Goal: Navigation & Orientation: Find specific page/section

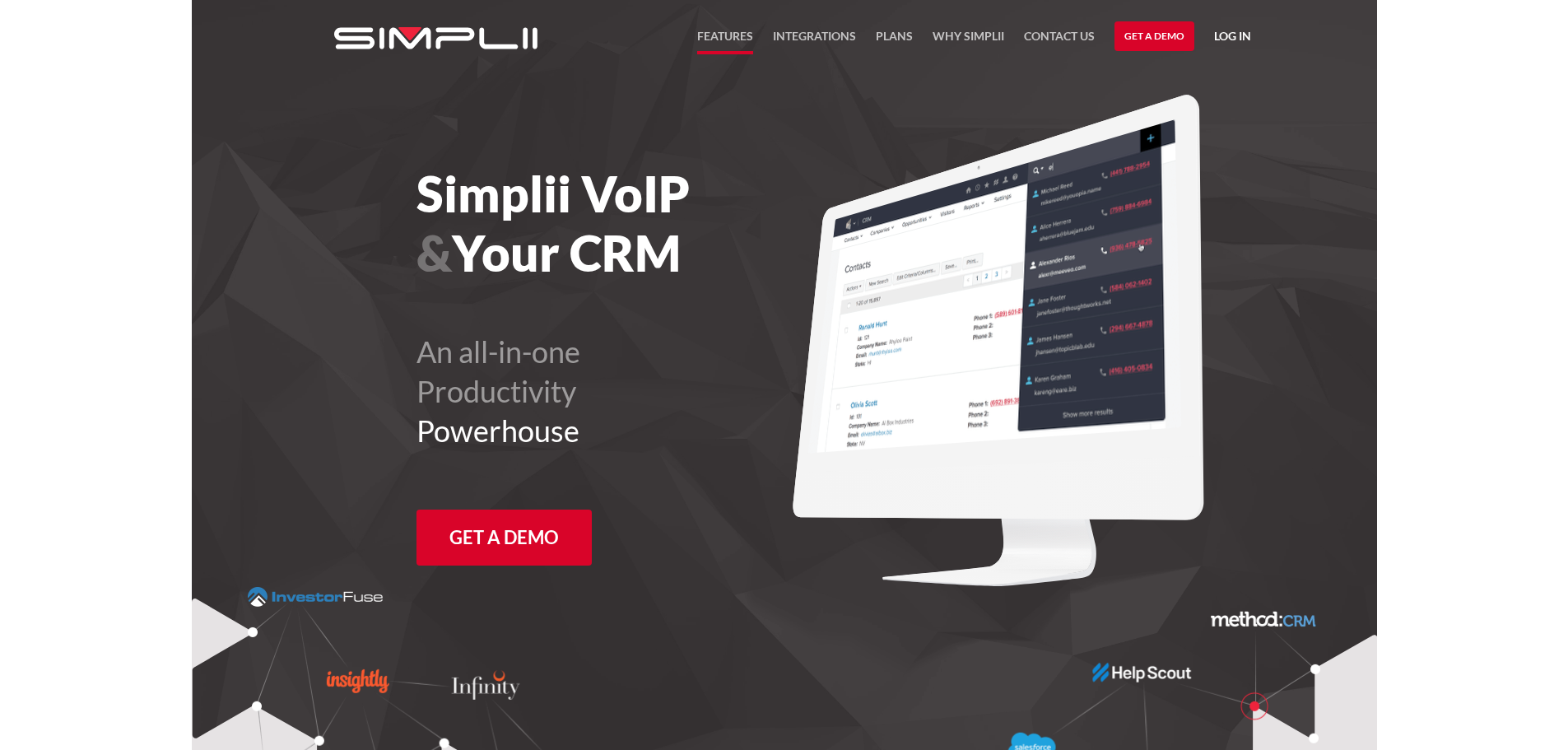
click at [740, 45] on link "FEATURES" at bounding box center [724, 40] width 56 height 28
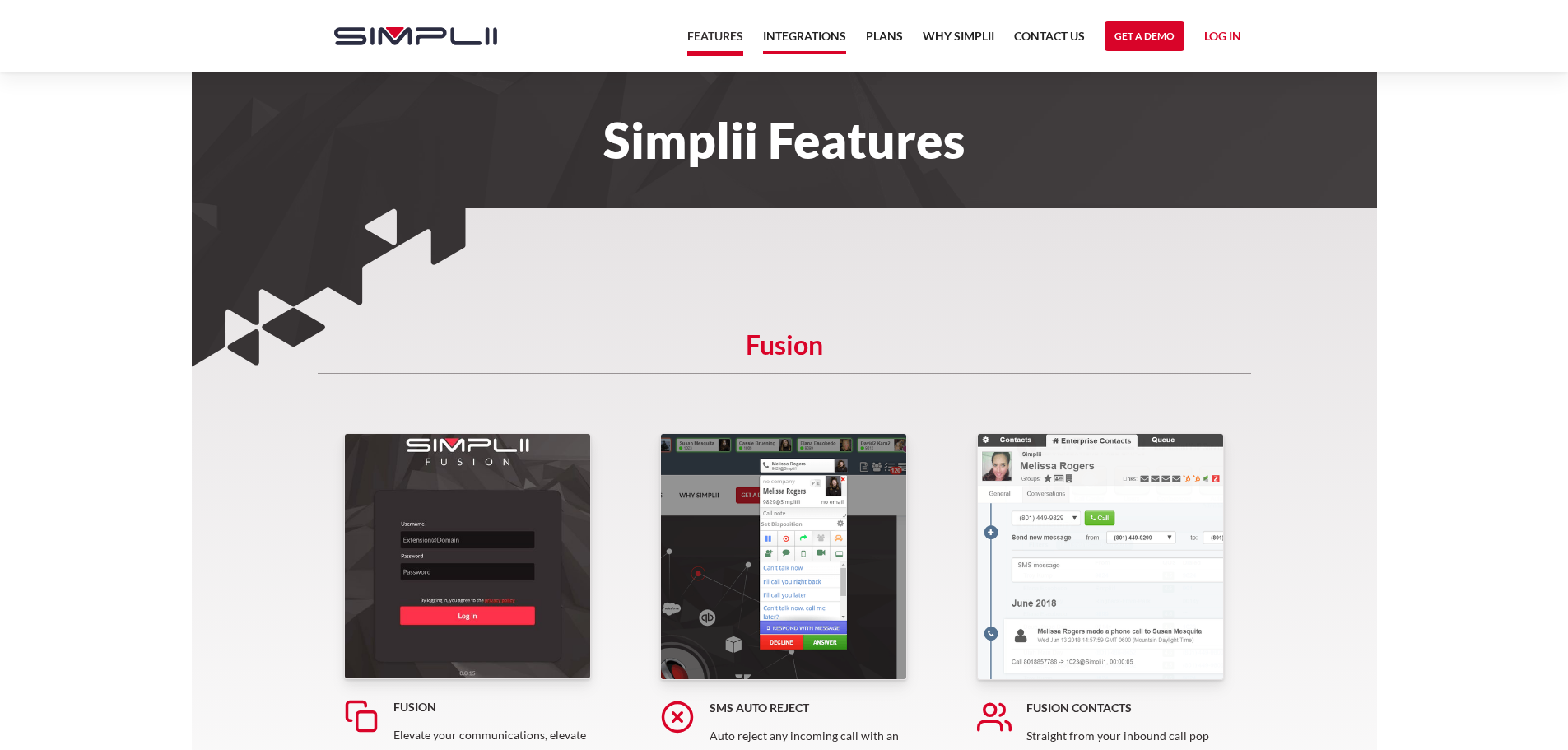
click at [821, 46] on link "Integrations" at bounding box center [804, 40] width 83 height 28
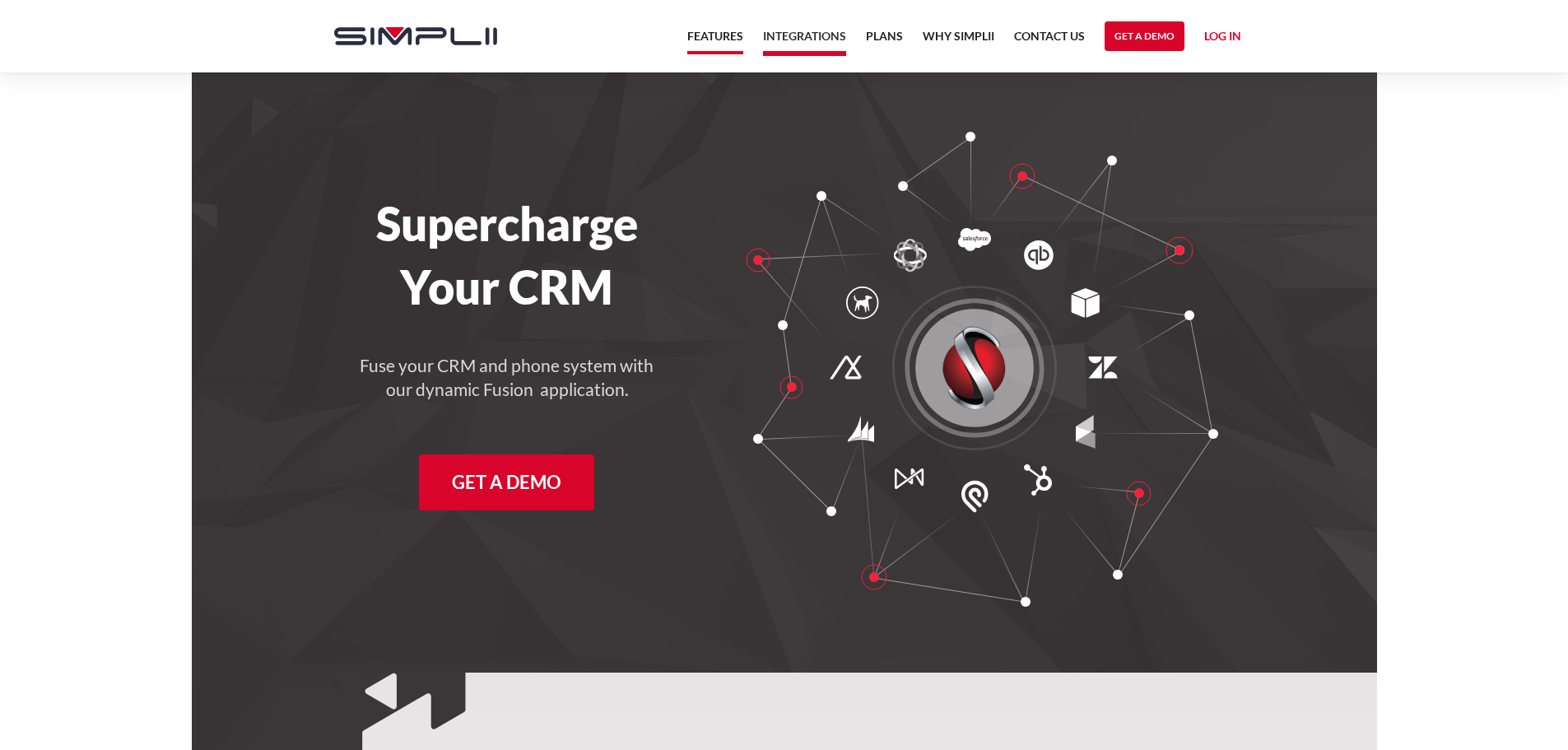
click at [714, 34] on link "Features" at bounding box center [715, 40] width 56 height 28
